Goal: Entertainment & Leisure: Browse casually

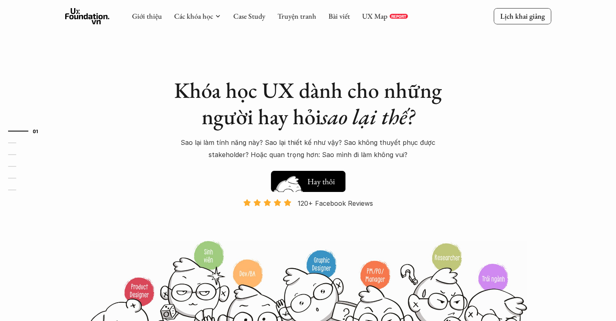
click at [316, 188] on h5 "Xem thử" at bounding box center [323, 183] width 30 height 11
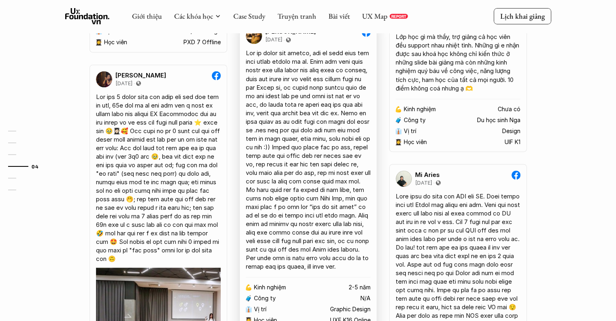
scroll to position [1263, 0]
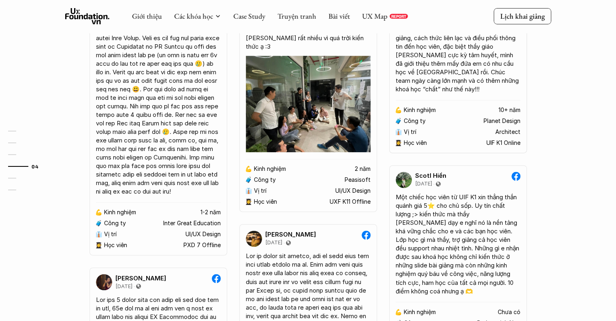
click at [394, 17] on p "REPORT" at bounding box center [398, 16] width 15 height 5
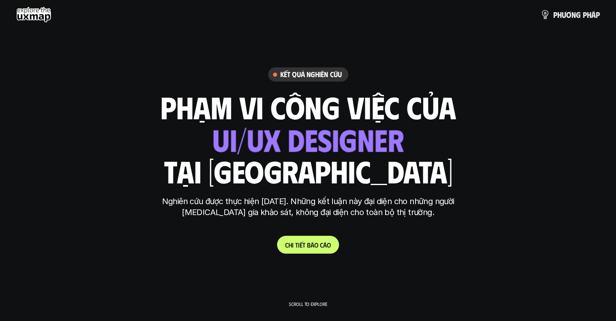
click at [32, 12] on use at bounding box center [33, 14] width 35 height 16
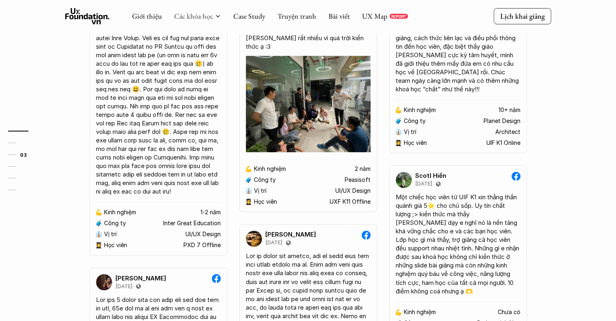
scroll to position [615, 0]
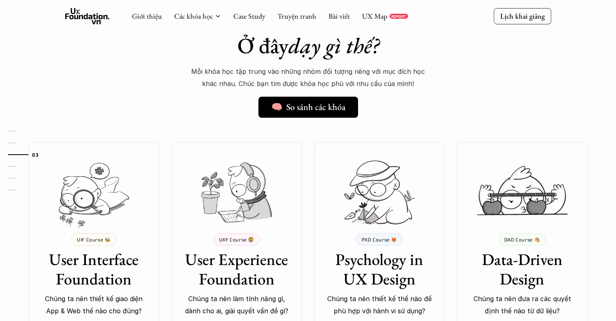
click at [288, 21] on div "Giới thiệu Các khóa học Case Study Truyện tranh Bài viết UX Map REPORT" at bounding box center [270, 16] width 276 height 16
click at [296, 15] on link "Truyện tranh" at bounding box center [297, 15] width 39 height 9
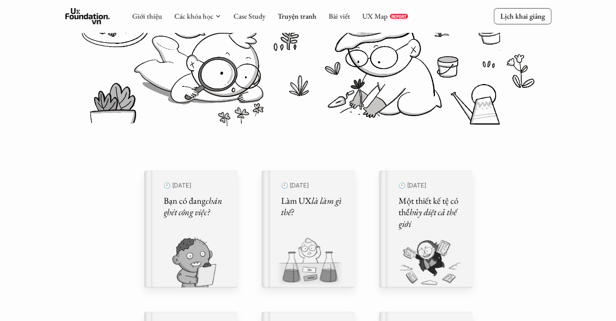
scroll to position [162, 0]
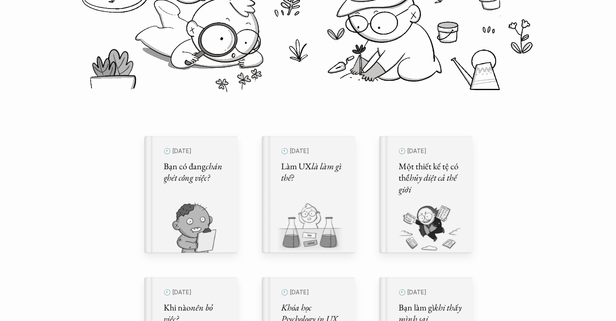
scroll to position [284, 0]
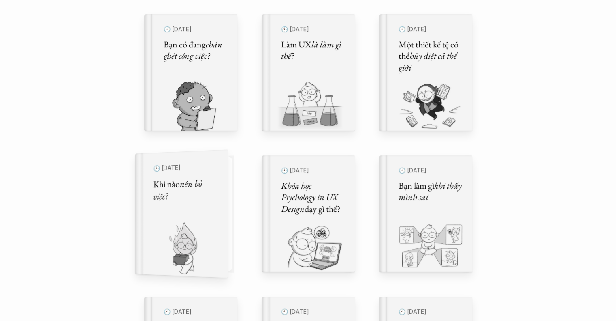
click at [172, 212] on div "🕙 [DATE] Khi nào nên bỏ việc?" at bounding box center [185, 213] width 64 height 107
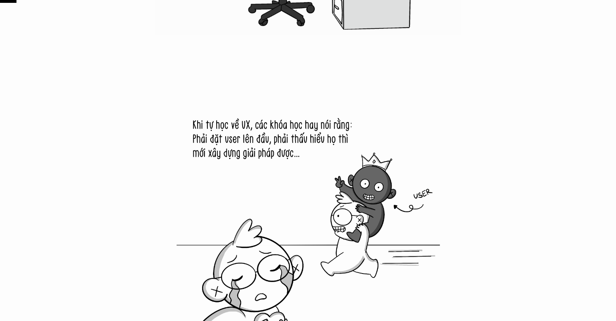
scroll to position [284, 0]
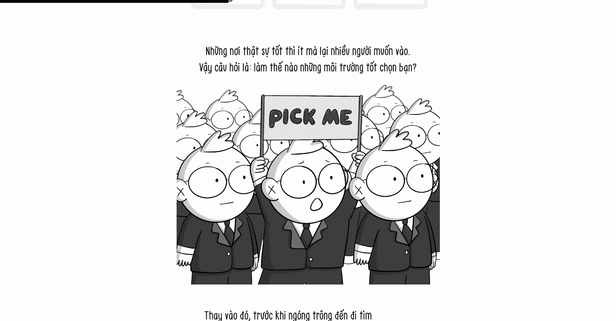
scroll to position [3594, 0]
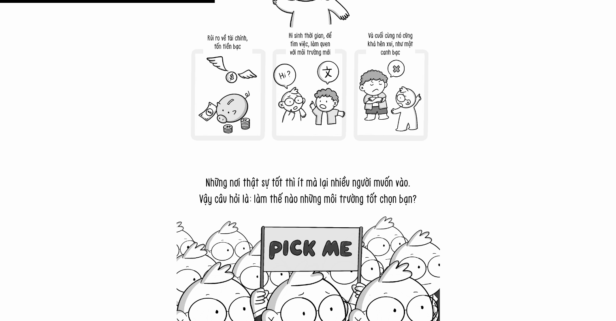
scroll to position [3423, 0]
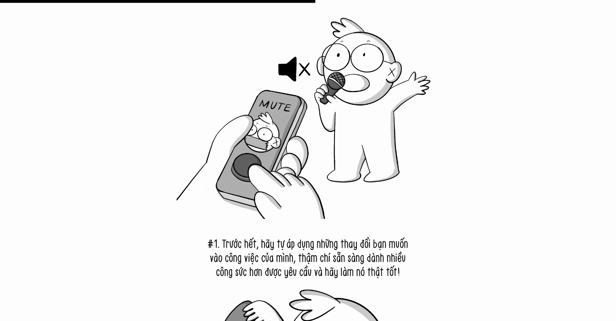
scroll to position [4934, 0]
click at [481, 218] on div at bounding box center [308, 209] width 616 height 9504
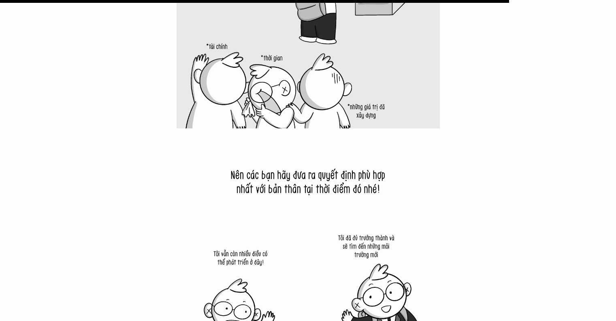
scroll to position [7923, 0]
click at [309, 171] on img at bounding box center [308, 259] width 263 height 263
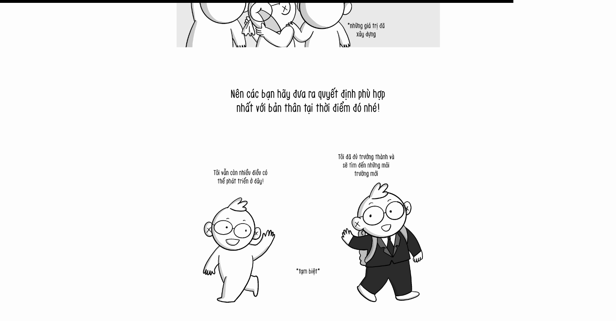
scroll to position [8004, 0]
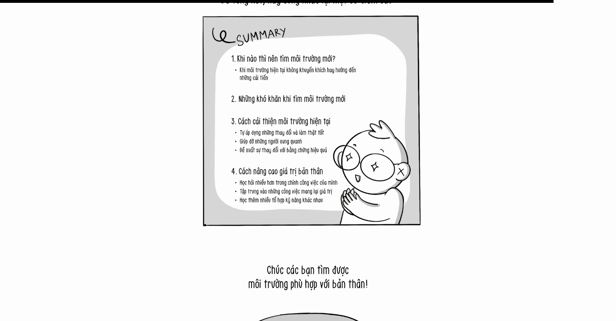
scroll to position [8612, 0]
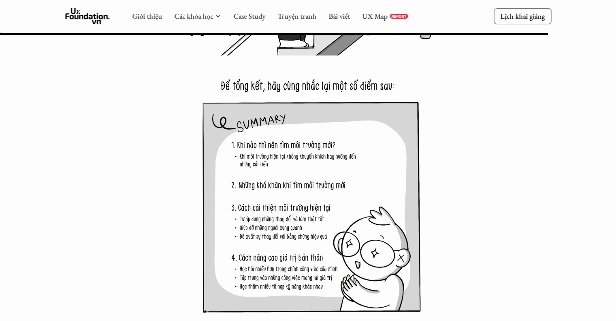
scroll to position [8522, 0]
click at [436, 111] on img at bounding box center [308, 187] width 263 height 263
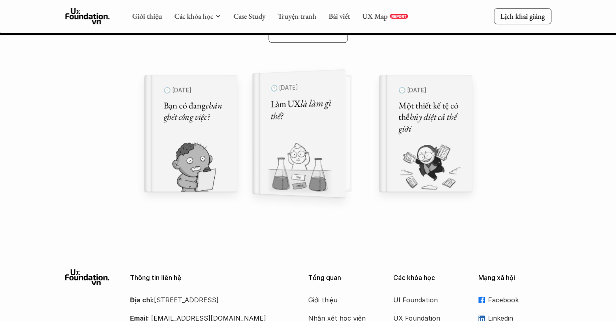
scroll to position [10030, 0]
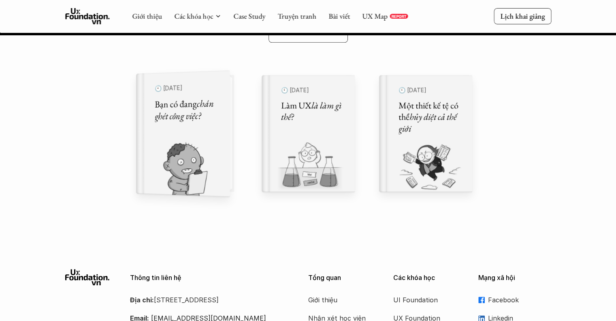
click at [230, 159] on link "🕙 [DATE] Bạn có đang chán ghét công việc?" at bounding box center [190, 133] width 93 height 117
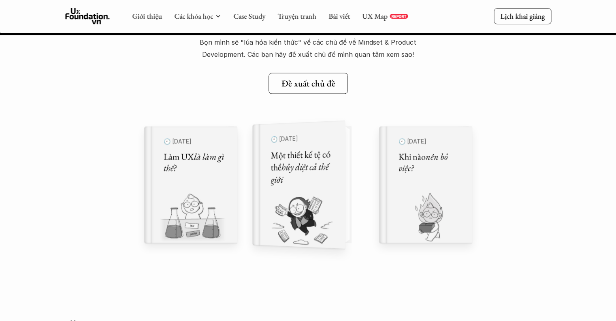
scroll to position [10768, 0]
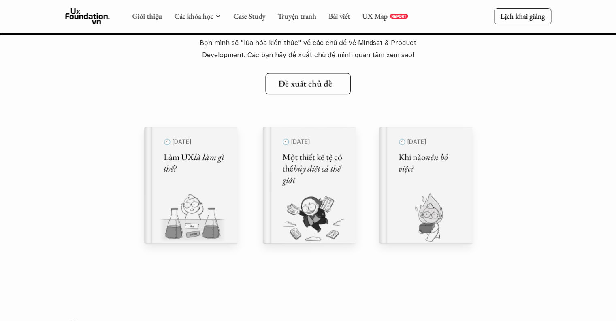
click at [316, 83] on h5 "Đề xuất chủ đề" at bounding box center [305, 83] width 54 height 11
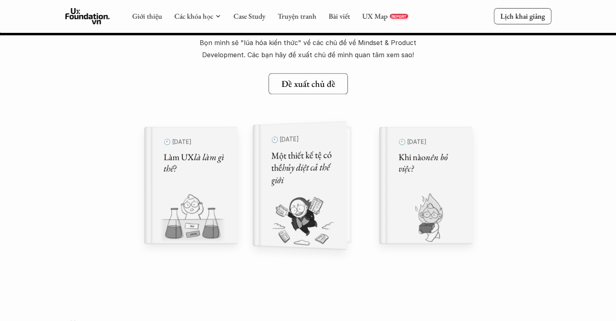
click at [341, 196] on div "🕙 [DATE] Một thiết kế tệ có thể hủy diệt cả thế giới" at bounding box center [304, 184] width 84 height 128
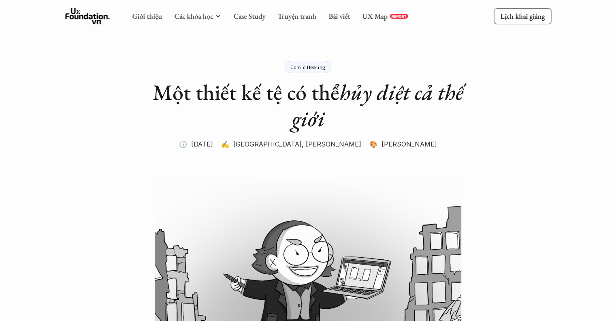
click at [299, 21] on div "Giới thiệu Các khóa học Case Study Truyện tranh Bài viết UX Map REPORT" at bounding box center [270, 16] width 276 height 16
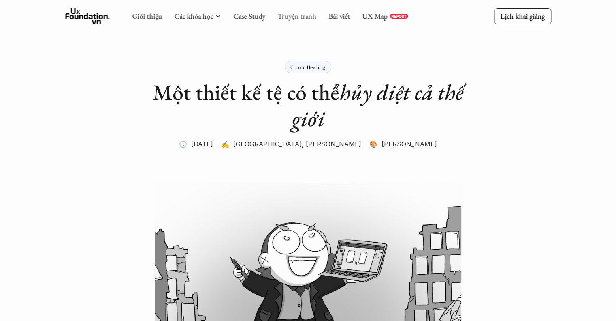
click at [299, 17] on link "Truyện tranh" at bounding box center [297, 15] width 39 height 9
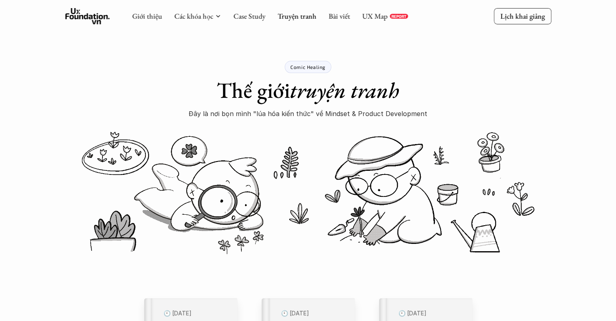
click at [0, 81] on div "Comic Healing Thế giới truyện tranh Đây là nơi bọn mình "lúa hóa kiến thức" về …" at bounding box center [308, 60] width 616 height 120
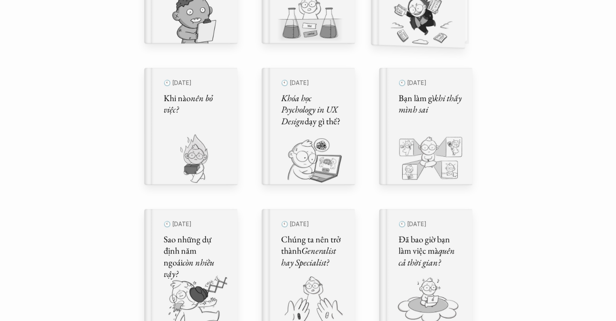
scroll to position [405, 0]
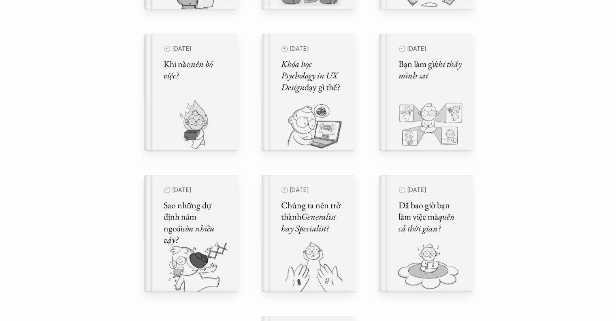
click at [522, 143] on div "Comic Healing Thế giới truyện tranh Đây là nơi bọn mình "lúa hóa kiến thức" về …" at bounding box center [308, 184] width 616 height 1179
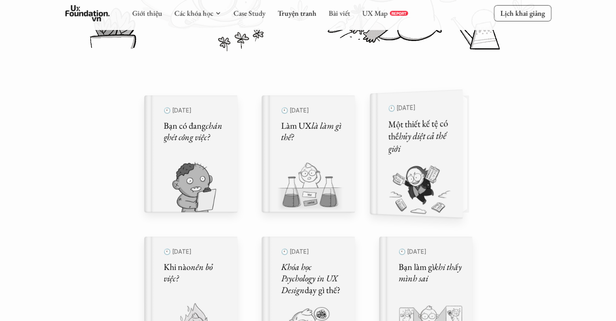
scroll to position [243, 0]
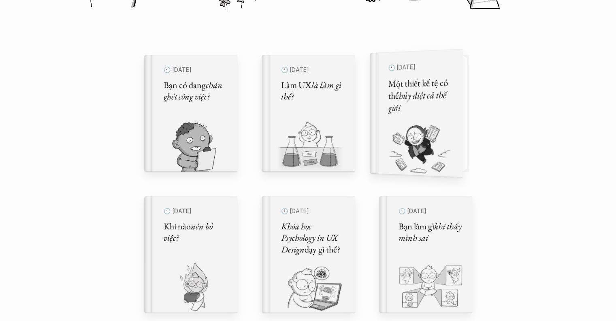
click at [434, 130] on img at bounding box center [411, 149] width 83 height 56
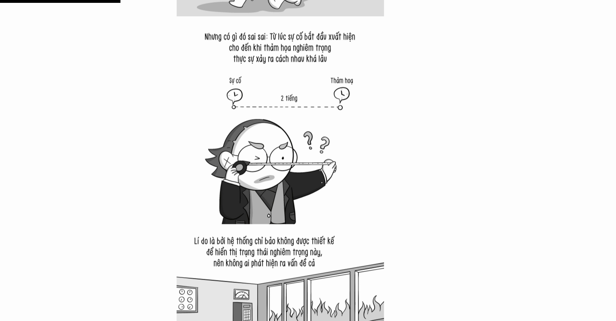
scroll to position [1499, 0]
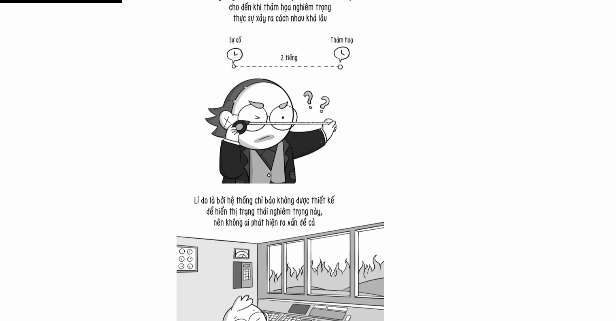
click at [334, 209] on img at bounding box center [280, 286] width 207 height 207
drag, startPoint x: 324, startPoint y: 205, endPoint x: 342, endPoint y: 211, distance: 19.4
click at [324, 205] on img at bounding box center [280, 286] width 207 height 207
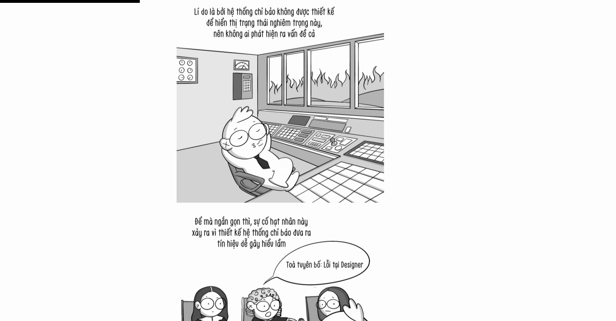
scroll to position [1702, 0]
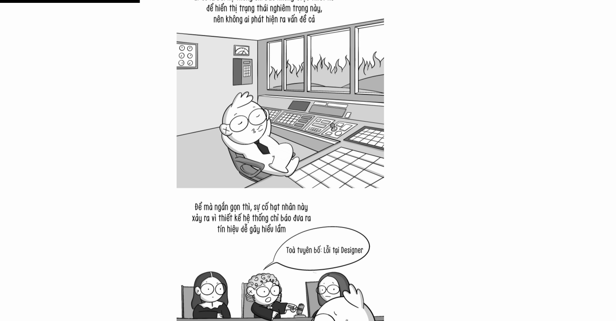
click at [180, 225] on img at bounding box center [280, 291] width 207 height 207
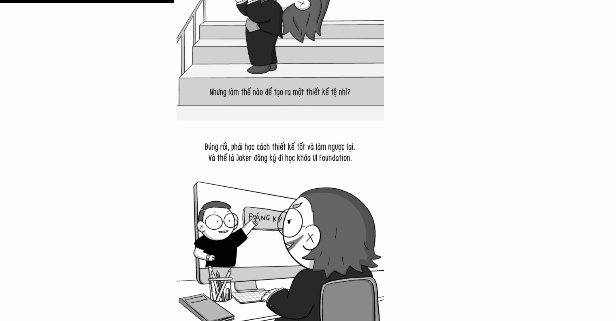
scroll to position [2188, 0]
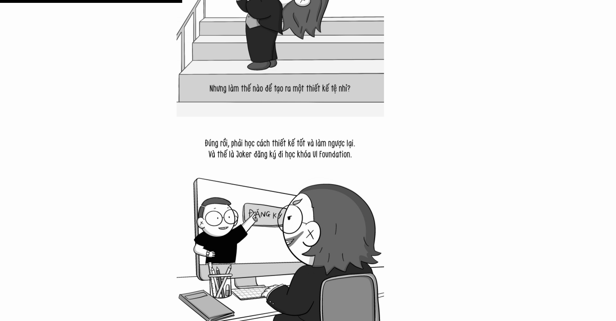
click at [323, 170] on img at bounding box center [280, 220] width 207 height 207
click at [325, 169] on img at bounding box center [280, 220] width 207 height 207
drag, startPoint x: 41, startPoint y: 124, endPoint x: 95, endPoint y: 124, distance: 54.7
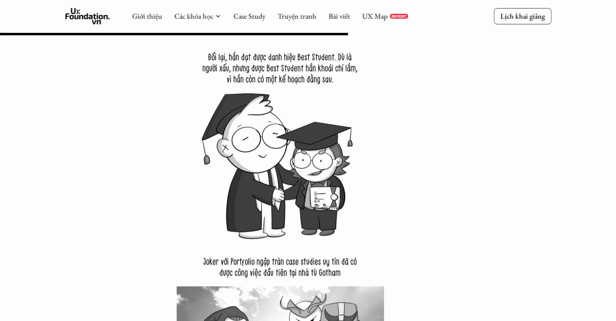
scroll to position [4215, 0]
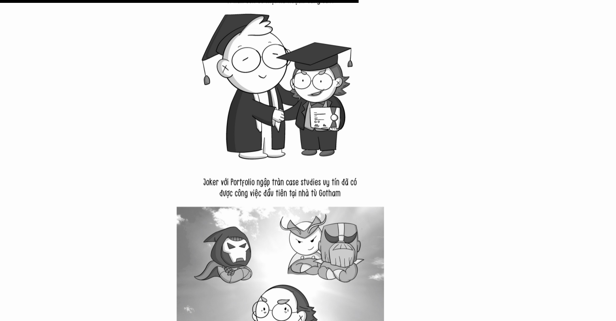
drag, startPoint x: 390, startPoint y: 163, endPoint x: 395, endPoint y: 178, distance: 15.9
drag, startPoint x: 400, startPoint y: 188, endPoint x: 413, endPoint y: 206, distance: 21.7
drag, startPoint x: 406, startPoint y: 220, endPoint x: 420, endPoint y: 223, distance: 15.0
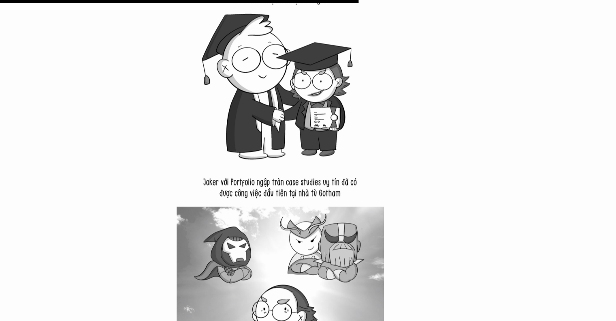
drag, startPoint x: 420, startPoint y: 223, endPoint x: 426, endPoint y: 232, distance: 10.8
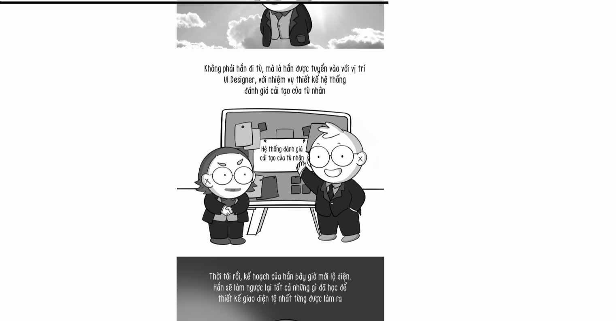
scroll to position [4661, 0]
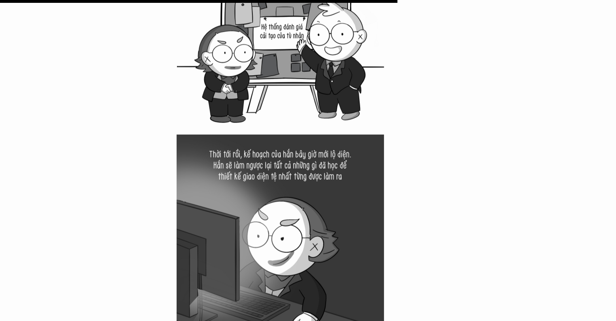
drag, startPoint x: 406, startPoint y: 186, endPoint x: 399, endPoint y: 195, distance: 11.6
drag, startPoint x: 20, startPoint y: 262, endPoint x: 53, endPoint y: 269, distance: 33.9
drag, startPoint x: 411, startPoint y: 221, endPoint x: 419, endPoint y: 238, distance: 18.5
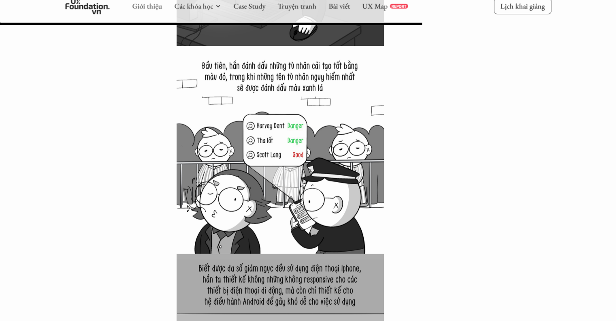
scroll to position [4944, 0]
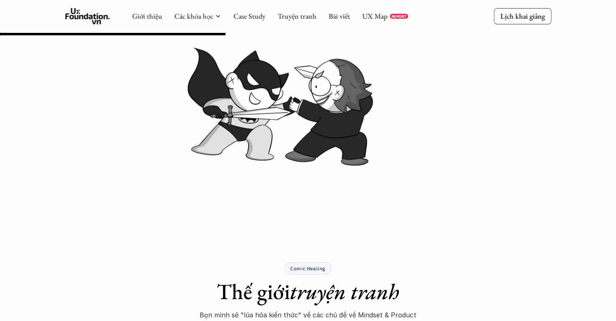
scroll to position [882, 0]
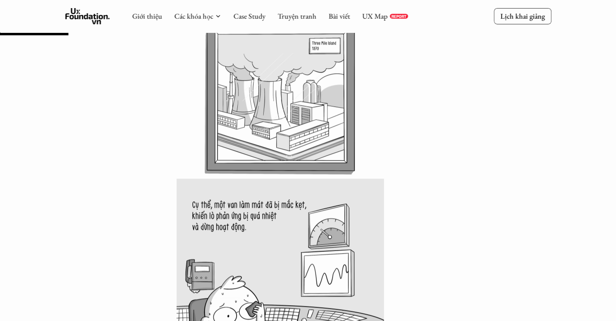
click at [317, 15] on div "Giới thiệu Các khóa học Case Study Truyện tranh Bài viết UX Map REPORT" at bounding box center [270, 16] width 276 height 16
click at [312, 15] on link "Truyện tranh" at bounding box center [297, 15] width 39 height 9
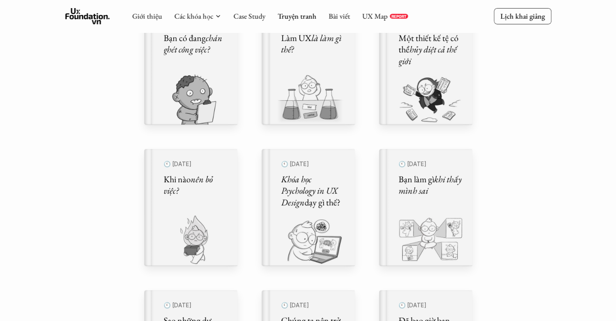
scroll to position [290, 0]
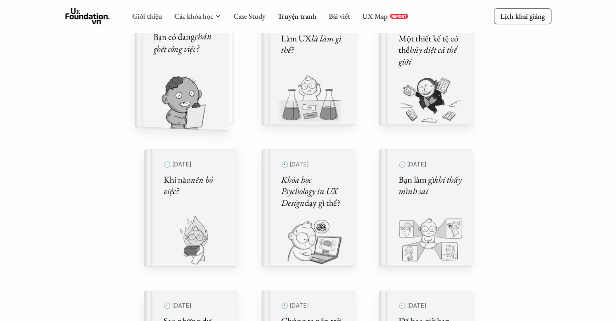
click at [219, 96] on div "🕙 [DATE] Bạn có đang chán ghét công việc?" at bounding box center [185, 66] width 83 height 128
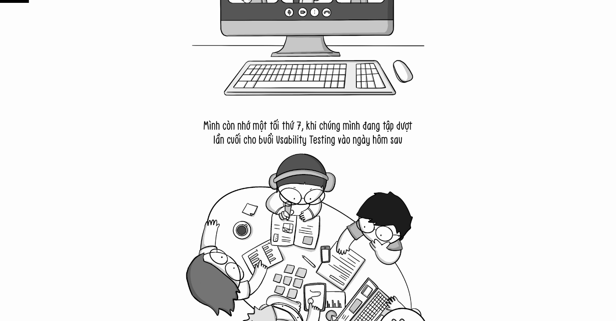
scroll to position [575, 0]
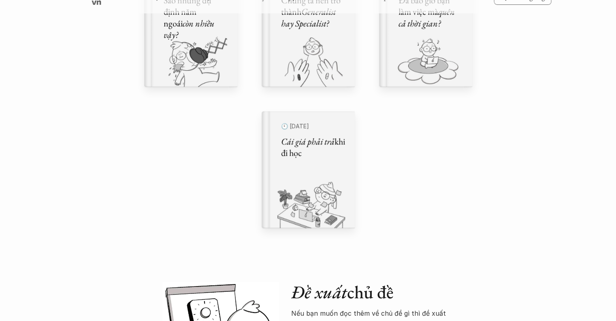
scroll to position [697, 0]
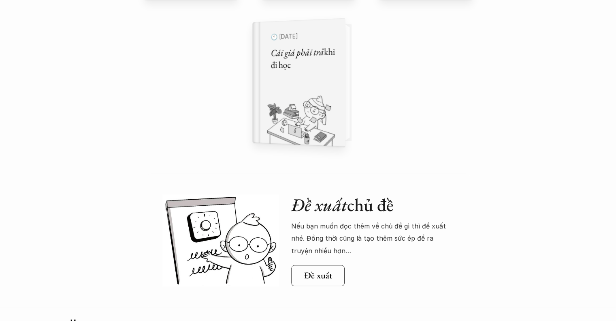
click at [311, 118] on img at bounding box center [293, 118] width 83 height 56
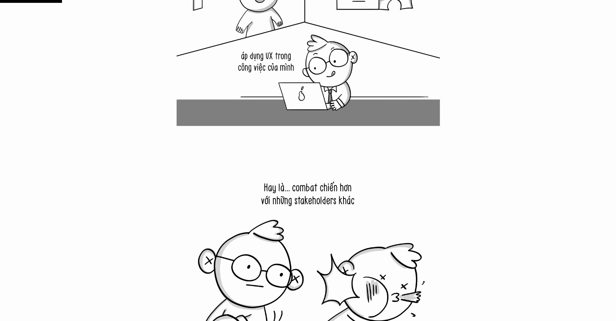
scroll to position [922, 0]
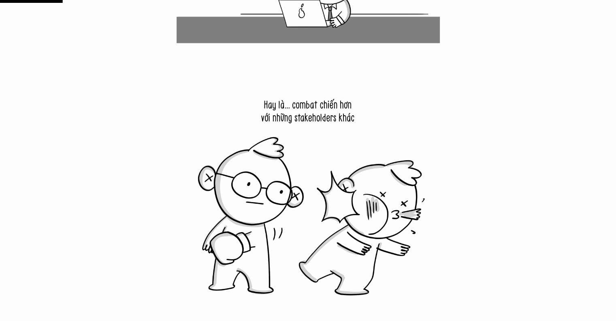
click at [323, 134] on img at bounding box center [308, 191] width 263 height 263
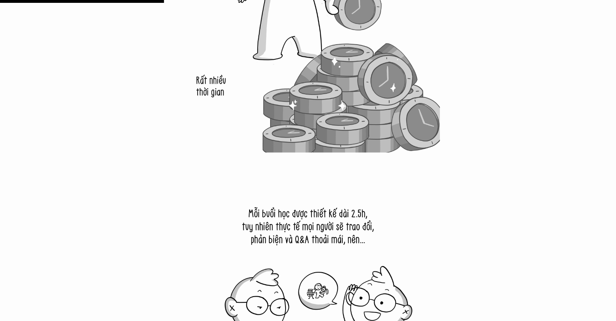
scroll to position [2300, 0]
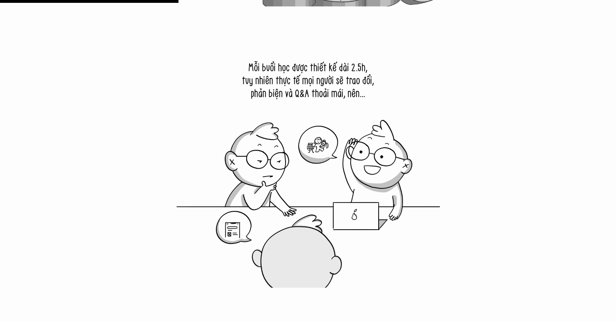
scroll to position [2503, 0]
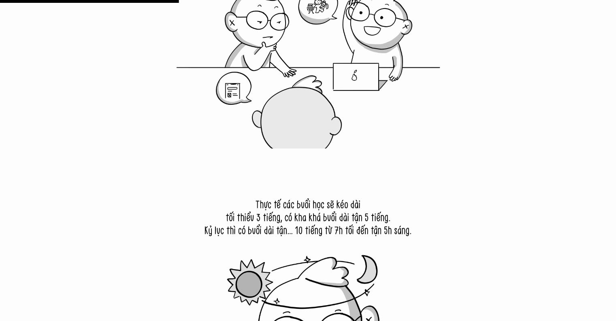
drag, startPoint x: 6, startPoint y: 197, endPoint x: 0, endPoint y: 214, distance: 17.3
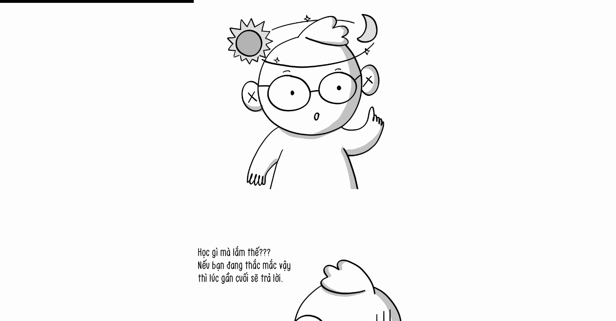
scroll to position [2827, 0]
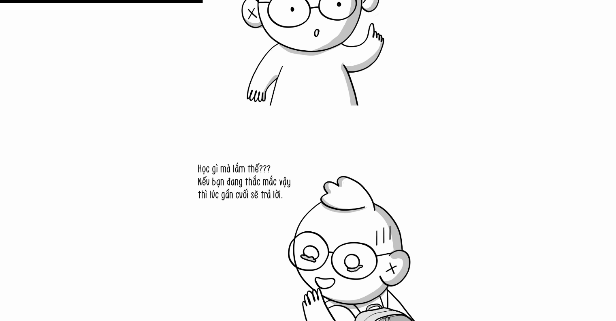
drag, startPoint x: 49, startPoint y: 180, endPoint x: 41, endPoint y: 179, distance: 8.1
click at [45, 180] on div at bounding box center [308, 240] width 616 height 5352
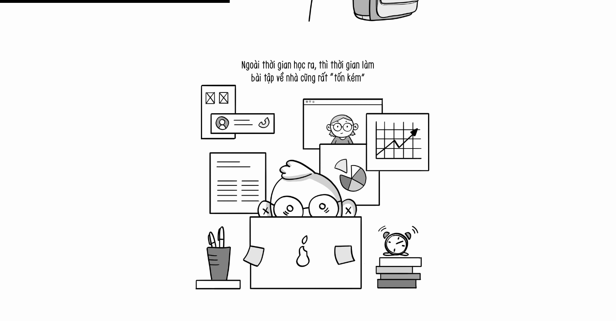
scroll to position [3354, 0]
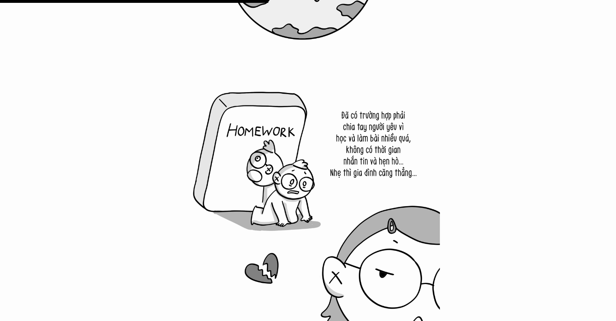
scroll to position [3719, 0]
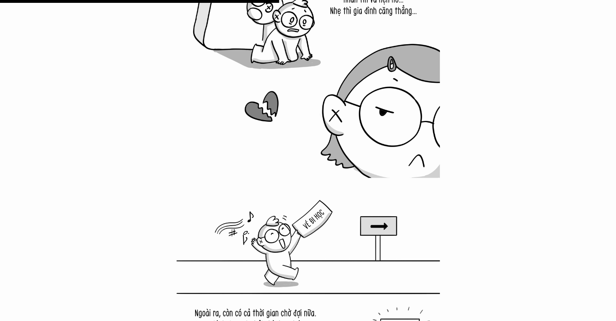
scroll to position [3881, 0]
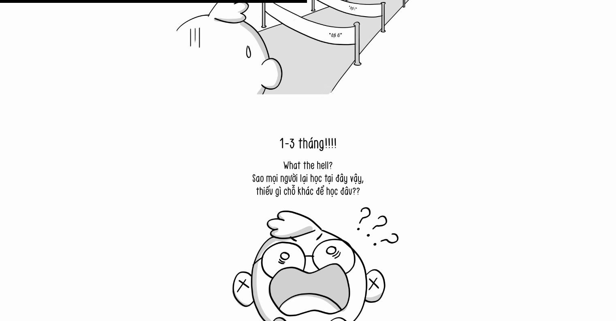
scroll to position [4246, 0]
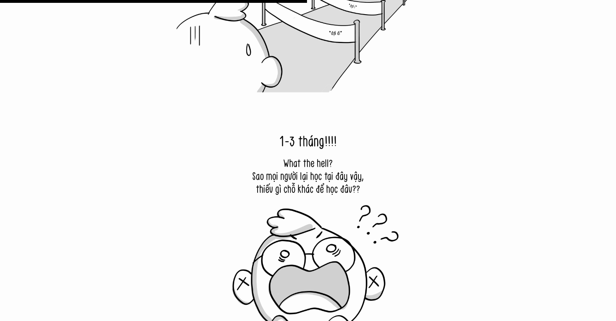
drag, startPoint x: 15, startPoint y: 224, endPoint x: 0, endPoint y: 187, distance: 39.6
drag, startPoint x: 0, startPoint y: 187, endPoint x: 141, endPoint y: 255, distance: 156.3
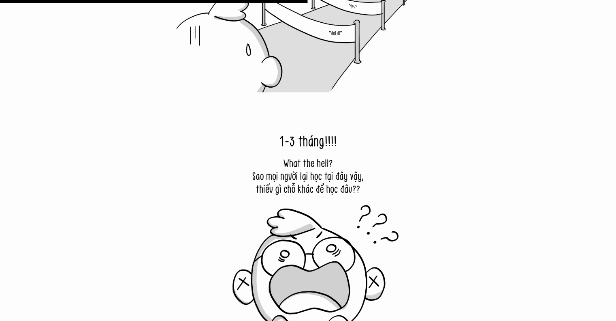
scroll to position [4489, 0]
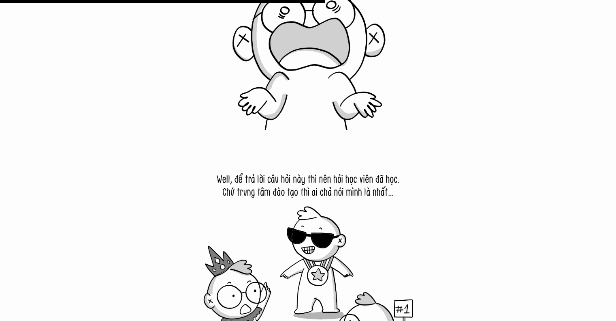
click at [323, 175] on img at bounding box center [308, 279] width 263 height 263
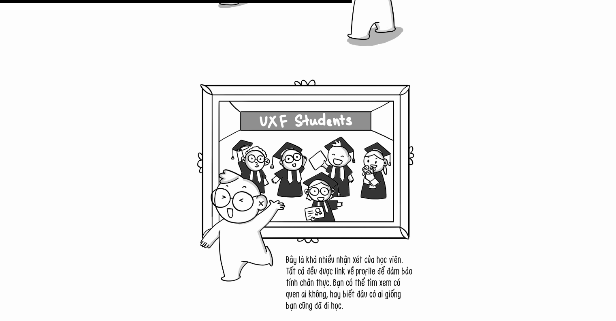
scroll to position [4894, 0]
